Goal: Navigation & Orientation: Find specific page/section

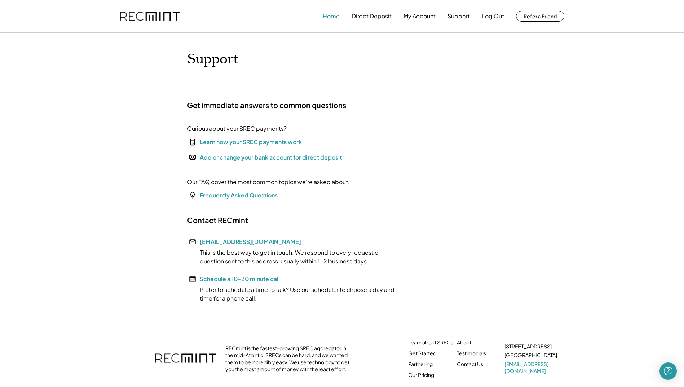
click at [331, 16] on button "Home" at bounding box center [331, 16] width 17 height 14
